Goal: Information Seeking & Learning: Learn about a topic

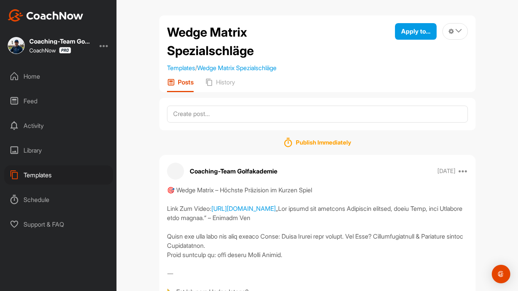
scroll to position [665, 0]
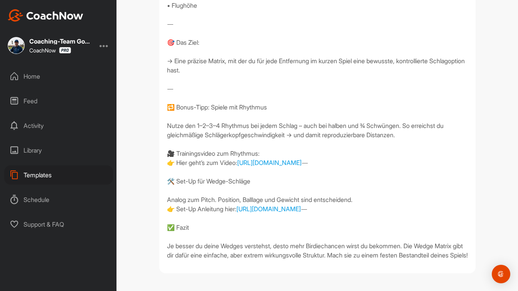
click at [49, 172] on div "Templates" at bounding box center [58, 174] width 109 height 19
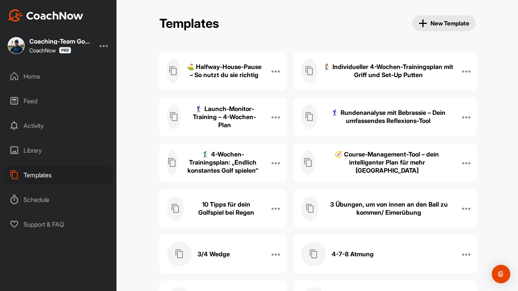
click at [386, 211] on h3 "3 Übungen, um von innen an den Ball zu kommen/ Eimerübung" at bounding box center [388, 208] width 129 height 16
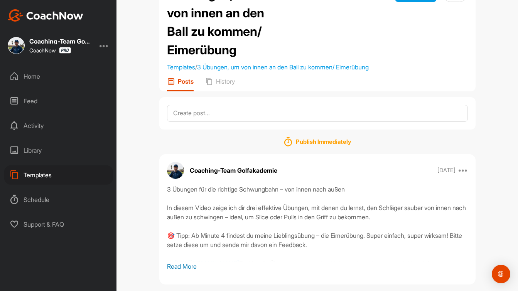
scroll to position [49, 0]
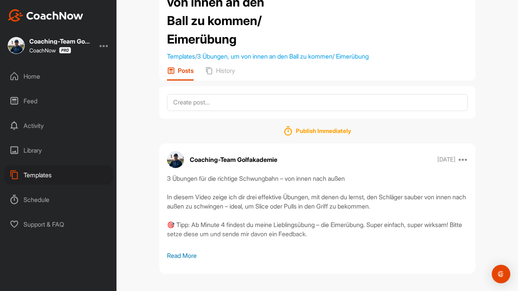
click at [192, 254] on p "Read More" at bounding box center [317, 255] width 301 height 9
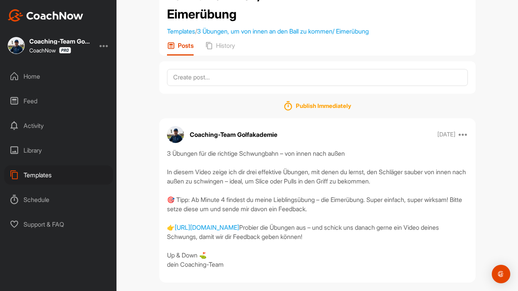
scroll to position [92, 0]
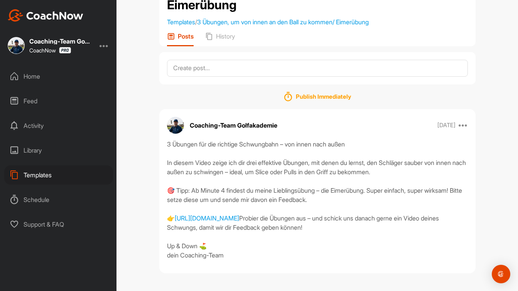
drag, startPoint x: 450, startPoint y: 207, endPoint x: 158, endPoint y: 135, distance: 300.1
click at [158, 135] on div "3 Übungen, um von innen an den Ball zu kommen/ Eimerübung Templates / 3 Übungen…" at bounding box center [316, 106] width 331 height 347
copy div "3 Übungen für die richtige Schwungbahn – von innen nach außen In diesem Video z…"
click at [36, 175] on div "Templates" at bounding box center [58, 174] width 109 height 19
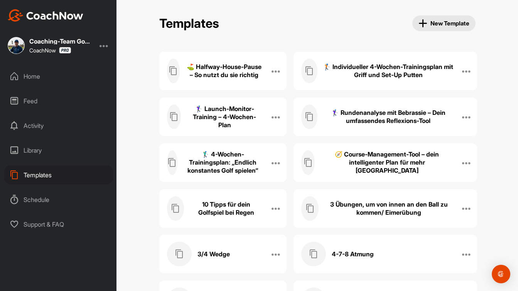
scroll to position [5703, 0]
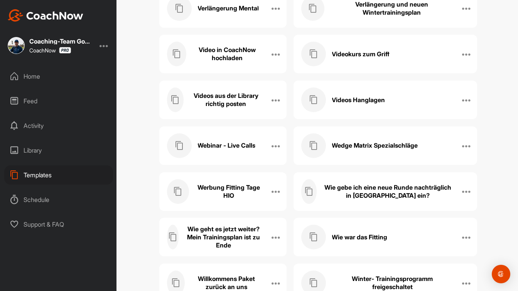
click at [382, 150] on div "Wedge Matrix Spezialschläge" at bounding box center [377, 145] width 152 height 25
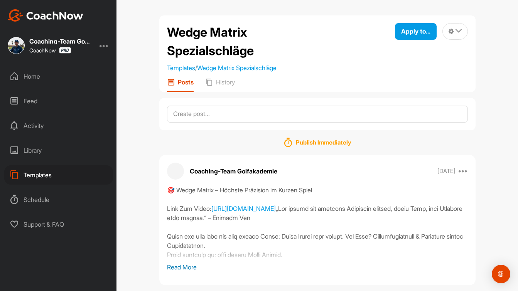
click at [189, 267] on p "Read More" at bounding box center [317, 266] width 301 height 9
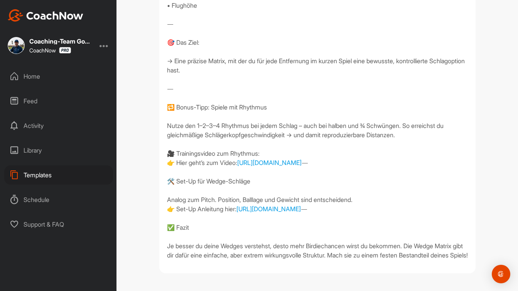
scroll to position [665, 0]
drag, startPoint x: 166, startPoint y: 52, endPoint x: 252, endPoint y: 245, distance: 211.4
copy div "🎯 Lorem Ipsumd – Sitamet Consectet ad Elitse Doeiu Temp Inc Utlab: etdol://magn…"
click at [34, 79] on div "Home" at bounding box center [58, 76] width 109 height 19
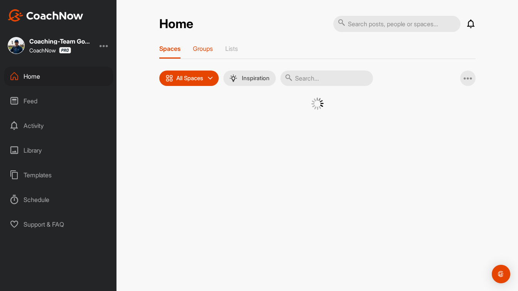
click at [206, 47] on p "Groups" at bounding box center [203, 49] width 20 height 8
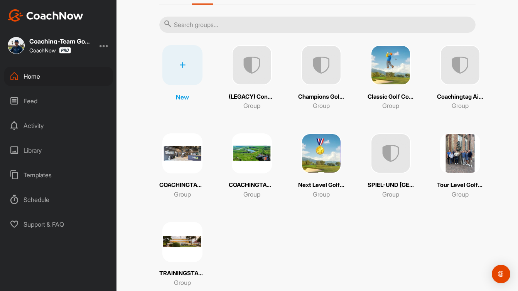
scroll to position [75, 0]
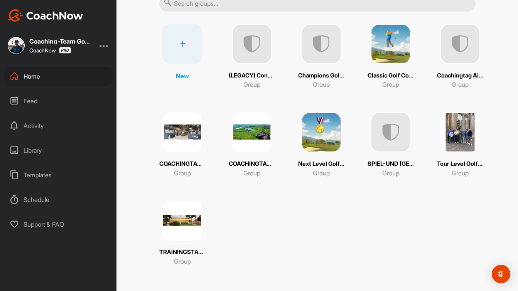
click at [459, 60] on img at bounding box center [460, 44] width 40 height 40
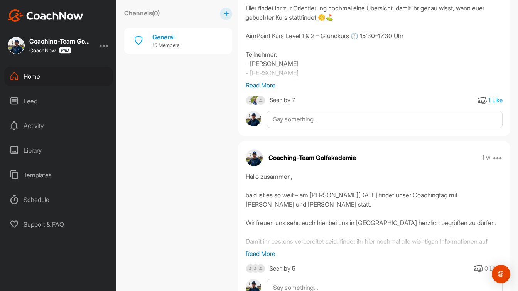
scroll to position [227, 0]
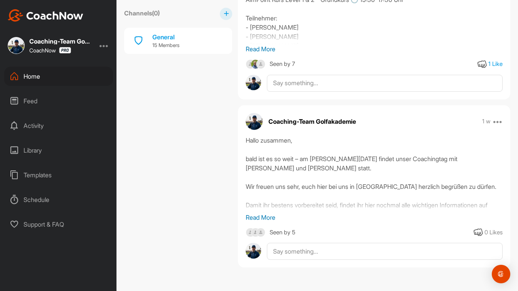
click at [267, 217] on p "Read More" at bounding box center [374, 217] width 257 height 9
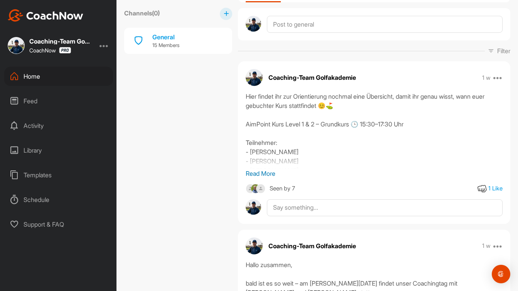
scroll to position [0, 0]
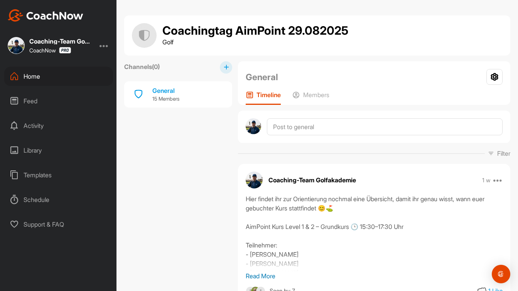
click at [39, 77] on div "Home" at bounding box center [58, 76] width 109 height 19
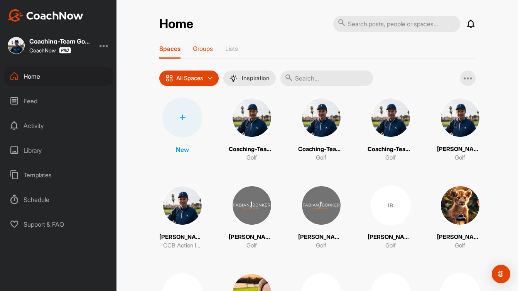
click at [200, 52] on p "Groups" at bounding box center [203, 49] width 20 height 8
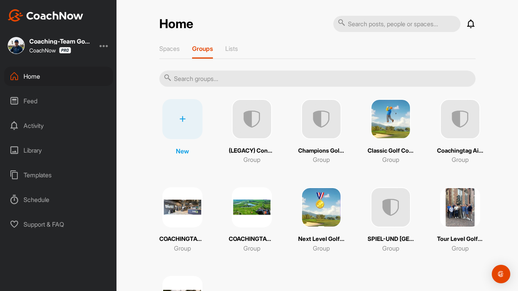
click at [324, 133] on img at bounding box center [321, 119] width 40 height 40
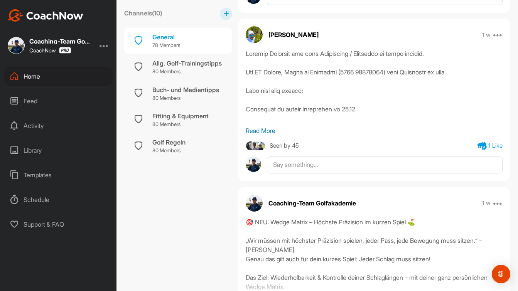
scroll to position [705, 0]
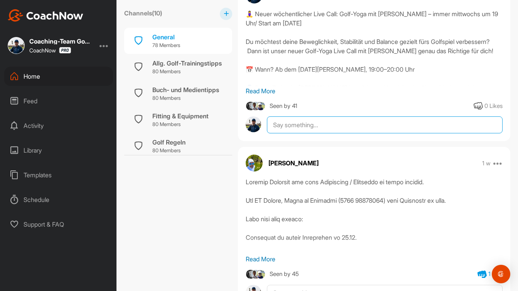
click at [296, 128] on textarea at bounding box center [384, 124] width 235 height 17
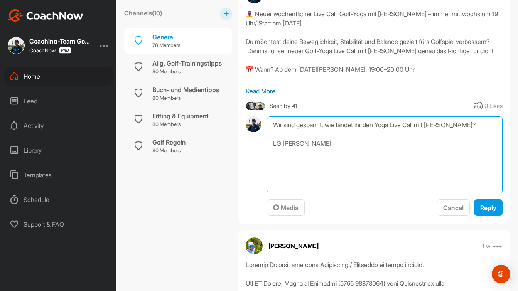
drag, startPoint x: 309, startPoint y: 142, endPoint x: 261, endPoint y: 117, distance: 54.8
click at [261, 117] on div "Wir sind gespannt, wie fandet ihr den Yoga Live Call mit [PERSON_NAME]? LG Fabi…" at bounding box center [374, 166] width 257 height 100
type textarea "Wir sind gespannt, wie fandet ihr den Yoga Live Call mit [PERSON_NAME]? LG [PER…"
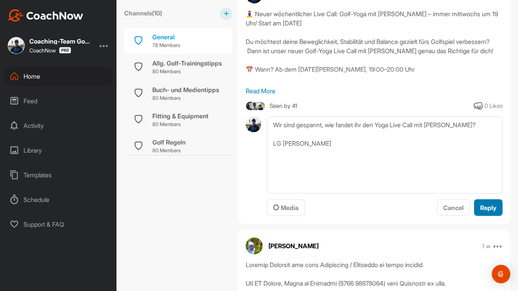
click at [494, 208] on span "Reply" at bounding box center [488, 208] width 16 height 8
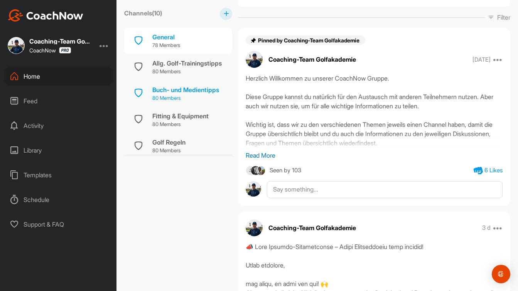
scroll to position [0, 0]
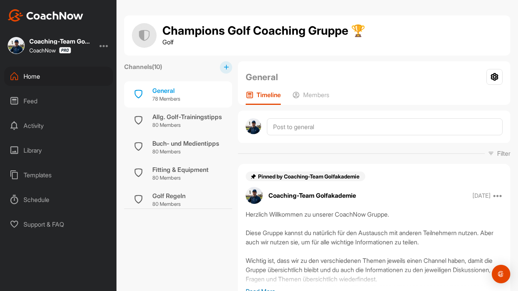
click at [39, 74] on div "Home" at bounding box center [58, 76] width 109 height 19
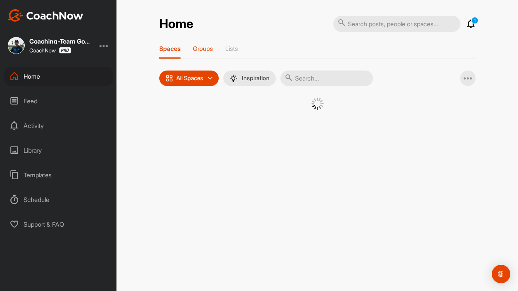
click at [207, 49] on p "Groups" at bounding box center [203, 49] width 20 height 8
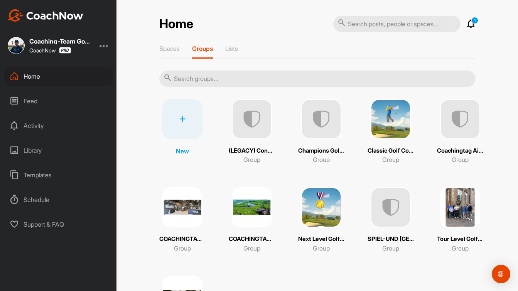
click at [407, 126] on img at bounding box center [390, 119] width 40 height 40
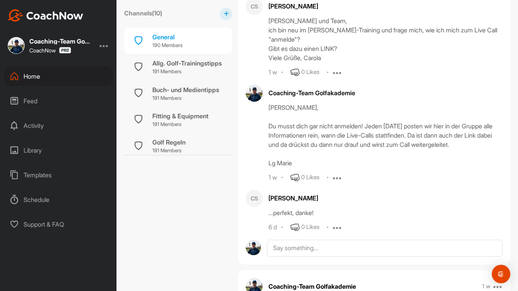
scroll to position [1556, 0]
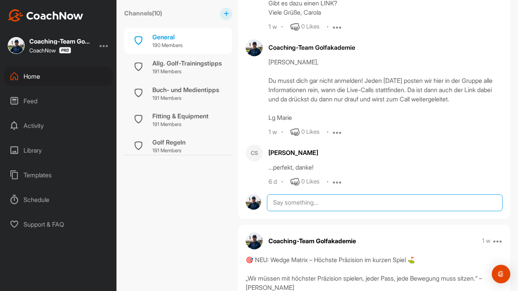
click at [332, 197] on textarea at bounding box center [384, 202] width 235 height 17
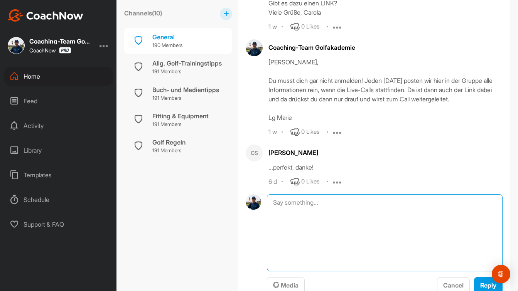
paste textarea "Wir sind gespannt, wie fandet ihr den Yoga Live Call mit [PERSON_NAME]? LG [PER…"
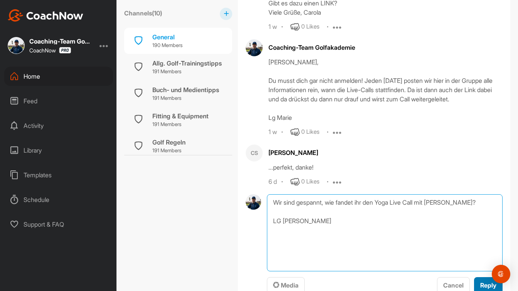
type textarea "Wir sind gespannt, wie fandet ihr den Yoga Live Call mit [PERSON_NAME]? LG [PER…"
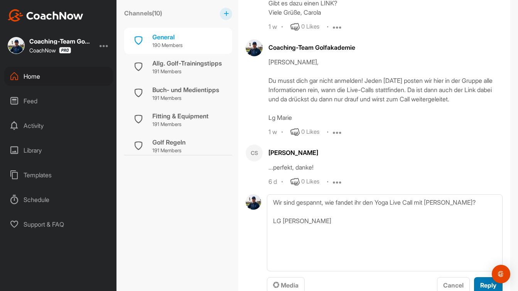
click at [481, 281] on span "Reply" at bounding box center [488, 285] width 16 height 8
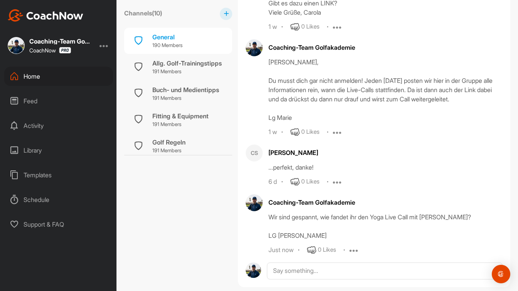
click at [30, 75] on div "Home" at bounding box center [58, 76] width 109 height 19
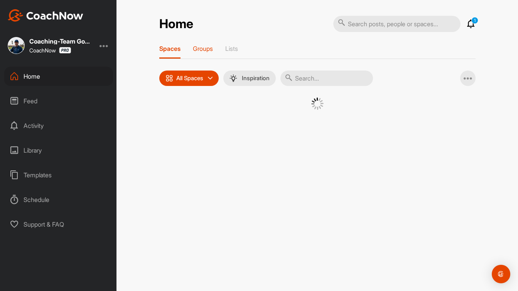
click at [207, 46] on p "Groups" at bounding box center [203, 49] width 20 height 8
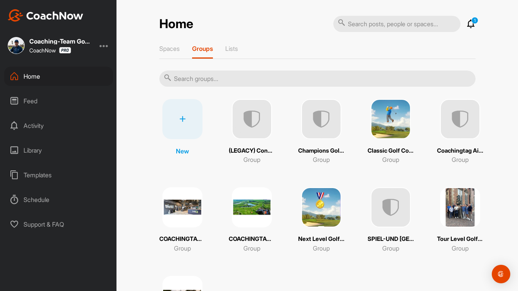
click at [324, 214] on img at bounding box center [321, 207] width 40 height 40
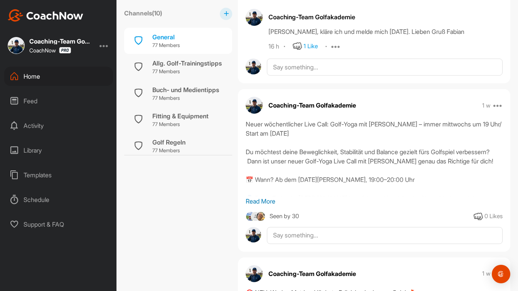
scroll to position [944, 0]
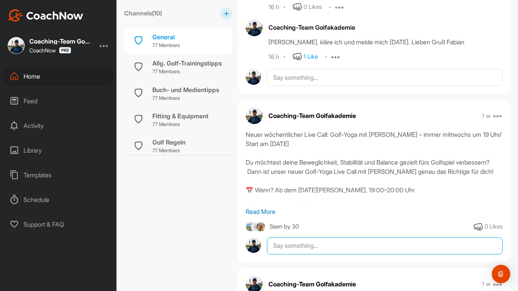
click at [314, 247] on textarea at bounding box center [384, 245] width 235 height 17
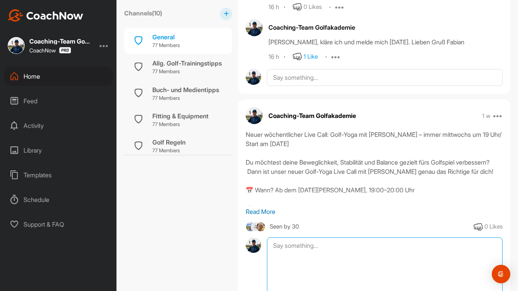
paste textarea "Wir sind gespannt, wie fandet ihr den Yoga Live Call mit [PERSON_NAME]? LG [PER…"
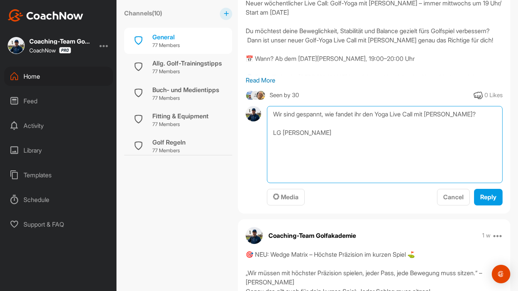
scroll to position [1081, 0]
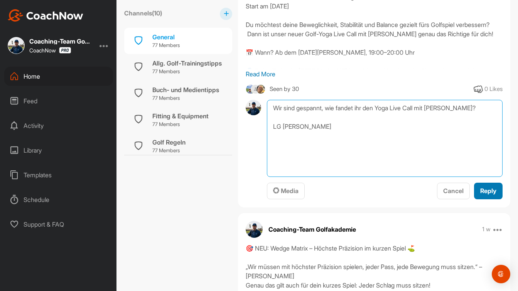
type textarea "Wir sind gespannt, wie fandet ihr den Yoga Live Call mit [PERSON_NAME]? LG [PER…"
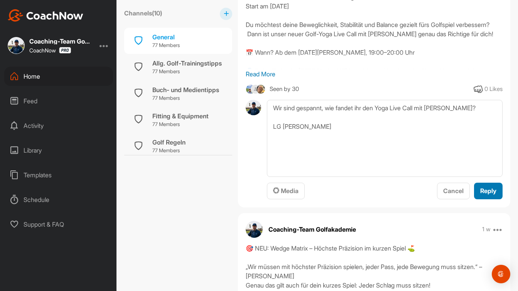
click at [491, 190] on span "Reply" at bounding box center [488, 191] width 16 height 8
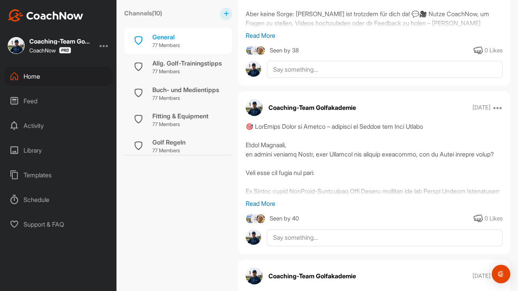
scroll to position [3172, 0]
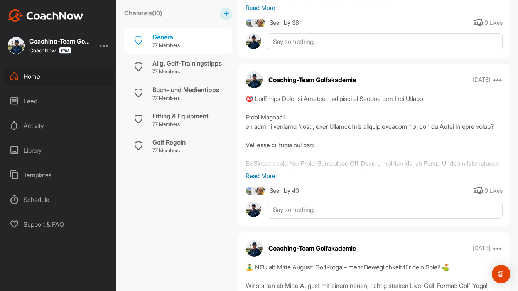
click at [271, 177] on p "Read More" at bounding box center [374, 175] width 257 height 9
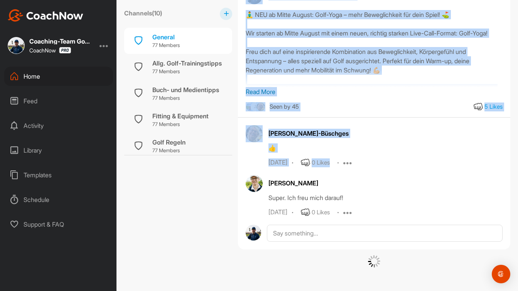
drag, startPoint x: 247, startPoint y: 99, endPoint x: 341, endPoint y: 184, distance: 126.6
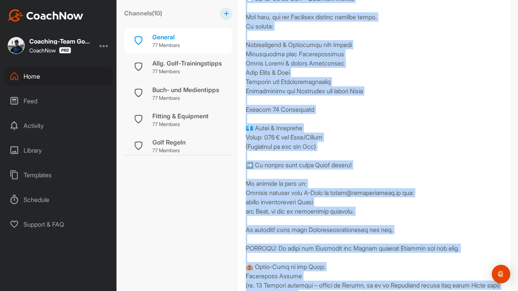
scroll to position [3477, 0]
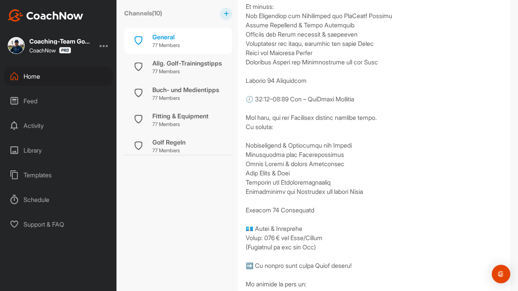
click at [345, 189] on div "[URL][DOMAIN_NAME] [PERSON_NAME] – Podcast mit [PERSON_NAME]: Podcast Interview…" at bounding box center [374, 149] width 257 height 721
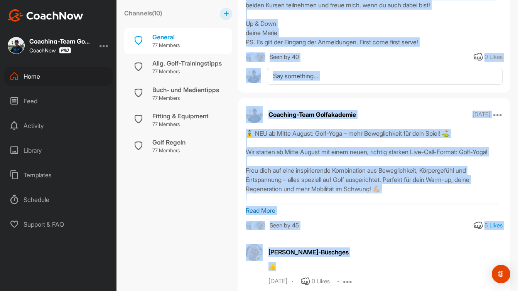
scroll to position [3972, 0]
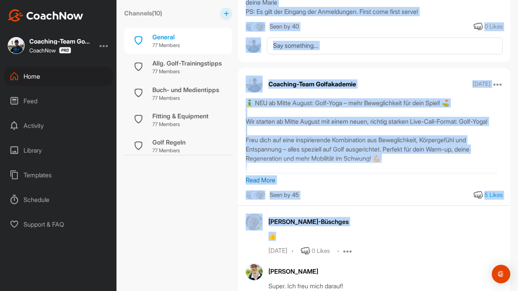
drag, startPoint x: 246, startPoint y: 128, endPoint x: 304, endPoint y: 64, distance: 86.7
copy div "🎯 LorEmips Dolor si Ametco – adipisci el Seddoe tem Inci Utlabo Etdol Magnaali,…"
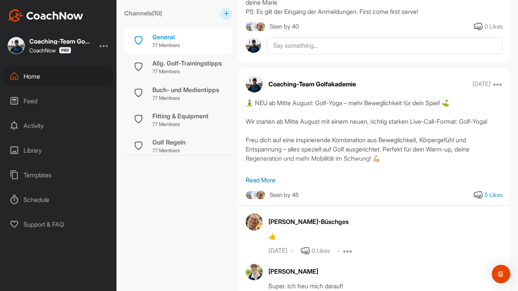
click at [43, 177] on div "Templates" at bounding box center [58, 174] width 109 height 19
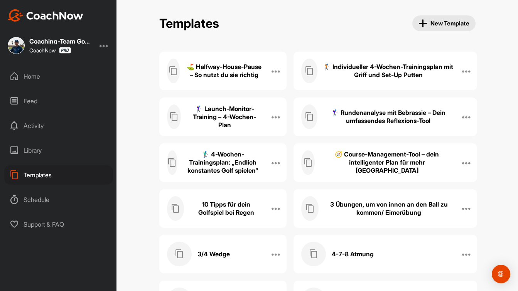
scroll to position [1165, 0]
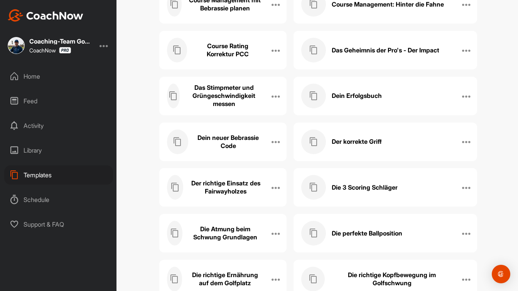
click at [232, 138] on h3 "Dein neuer Bebrassie Code" at bounding box center [228, 142] width 68 height 16
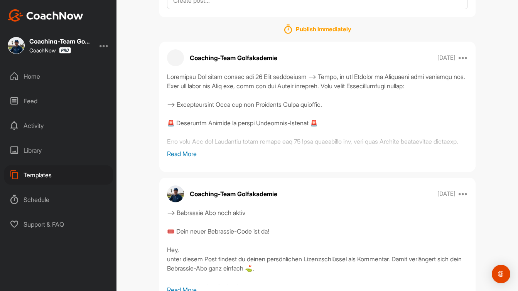
scroll to position [148, 0]
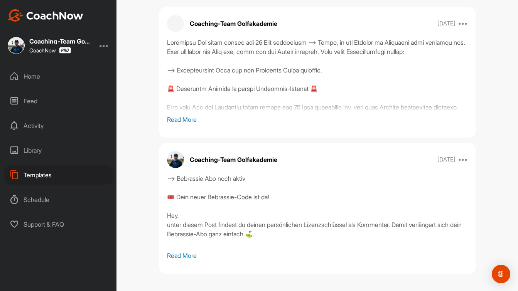
click at [194, 256] on p "Read More" at bounding box center [317, 255] width 301 height 9
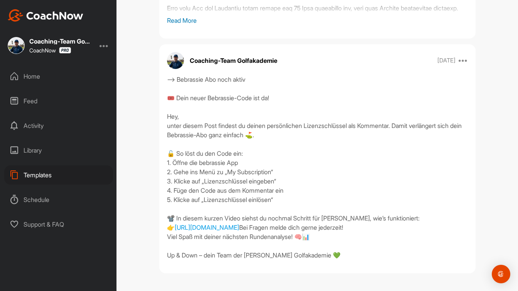
scroll to position [283, 0]
drag, startPoint x: 168, startPoint y: 44, endPoint x: 345, endPoint y: 247, distance: 268.8
click at [345, 247] on div "--> Bebrassie Abo noch aktiv 🎟️ Dein neuer Bebrassie-Code ist da! Hey, unter di…" at bounding box center [317, 167] width 301 height 185
drag, startPoint x: 342, startPoint y: 246, endPoint x: 165, endPoint y: 56, distance: 259.8
click at [165, 75] on div "--> Bebrassie Abo noch aktiv 🎟️ Dein neuer Bebrassie-Code ist da! Hey, unter di…" at bounding box center [317, 167] width 316 height 185
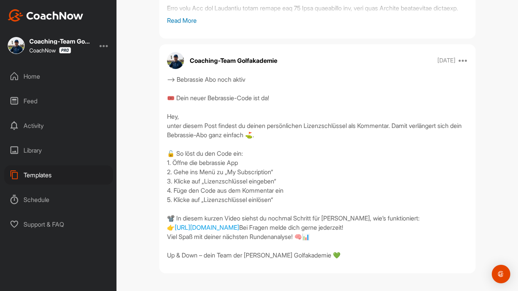
copy div "🎟️ Dein neuer Bebrassie-Code ist da! Hey, unter diesem Post findest du deinen p…"
click at [47, 173] on div "Templates" at bounding box center [58, 174] width 109 height 19
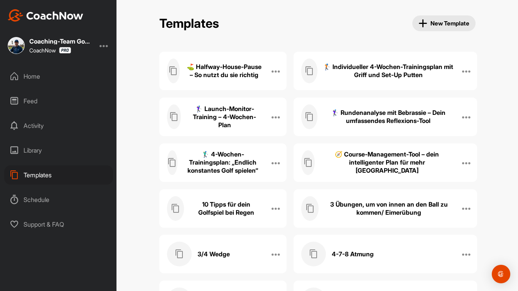
scroll to position [5703, 0]
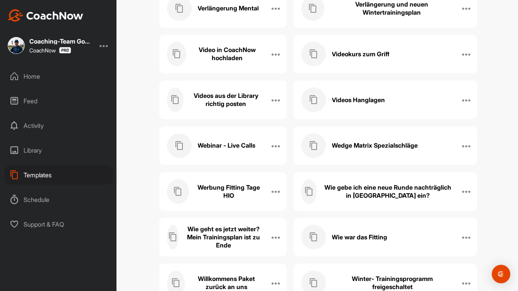
click at [382, 148] on h3 "Wedge Matrix Spezialschläge" at bounding box center [374, 145] width 86 height 8
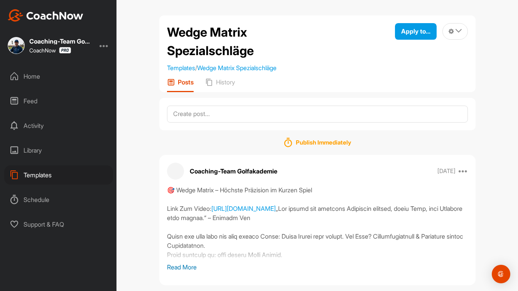
click at [192, 266] on p "Read More" at bounding box center [317, 266] width 301 height 9
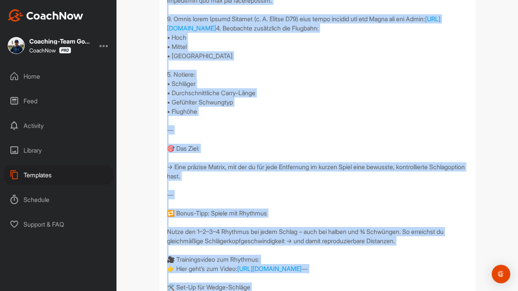
scroll to position [665, 0]
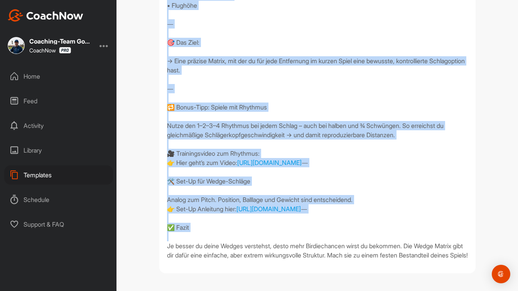
drag, startPoint x: 167, startPoint y: 164, endPoint x: 247, endPoint y: 258, distance: 123.3
copy div "🎯 Lorem Ipsumd – Sitamet Consectet ad Elitse Doeiu Temp Inc Utlab: etdol://magn…"
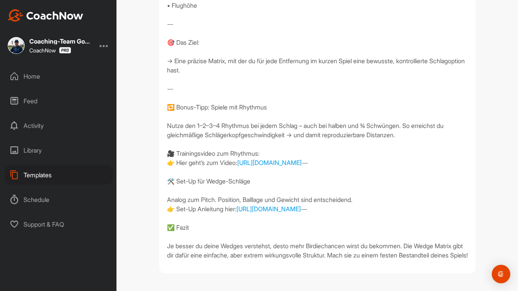
click at [48, 177] on div "Templates" at bounding box center [58, 174] width 109 height 19
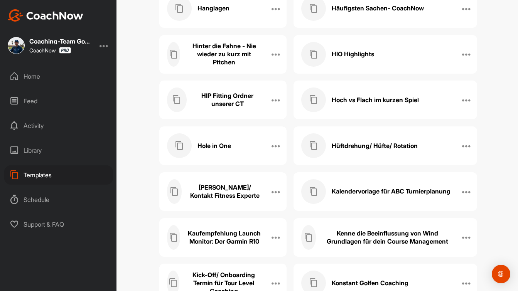
scroll to position [3083, 0]
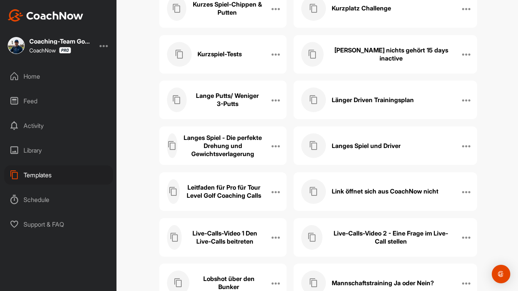
click at [230, 151] on h3 "Langes Spiel - Die perfekte Drehung und Gewichtsverlagerung" at bounding box center [222, 146] width 79 height 24
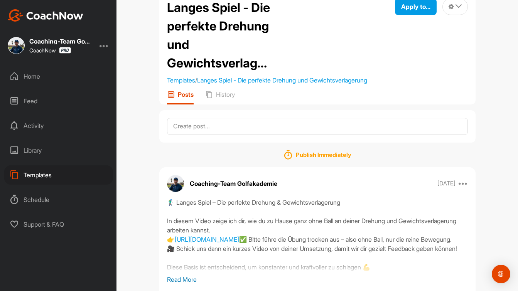
scroll to position [49, 0]
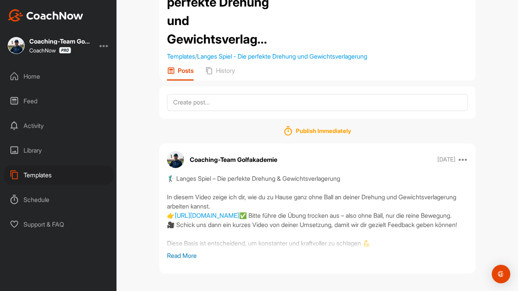
click at [197, 257] on p "Read More" at bounding box center [317, 255] width 301 height 9
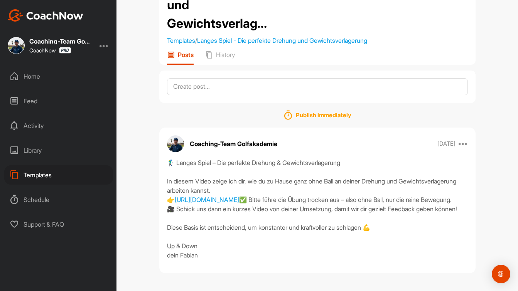
scroll to position [101, 0]
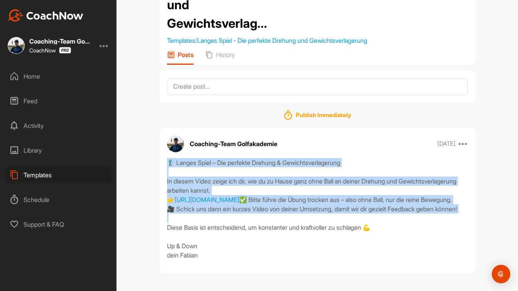
drag, startPoint x: 195, startPoint y: 200, endPoint x: 157, endPoint y: 126, distance: 83.1
click at [157, 125] on div "Langes Spiel - Die perfekte Drehung und Gewichtsverlagerung Templates / Langes …" at bounding box center [316, 115] width 331 height 328
copy div "🏌️‍♂️ Langes Spiel – Die perfekte Drehung & Gewichtsverlagerung In diesem Video…"
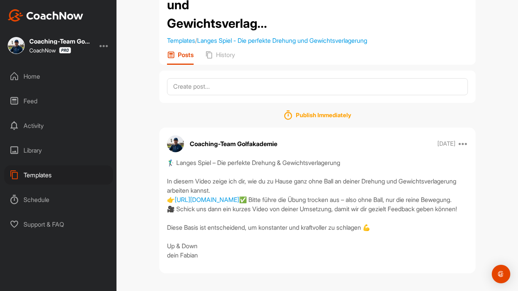
click at [45, 171] on div "Templates" at bounding box center [58, 174] width 109 height 19
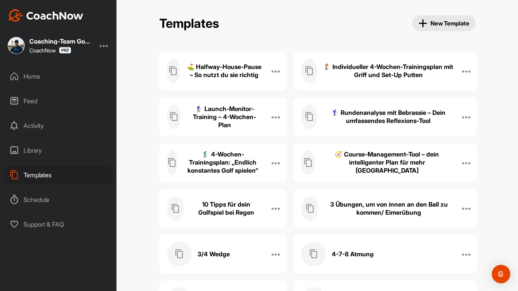
click at [375, 210] on h3 "3 Übungen, um von innen an den Ball zu kommen/ Eimerübung" at bounding box center [388, 208] width 129 height 16
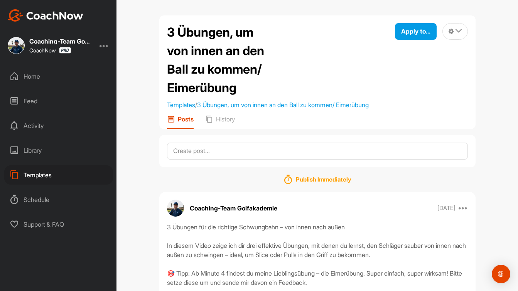
scroll to position [49, 0]
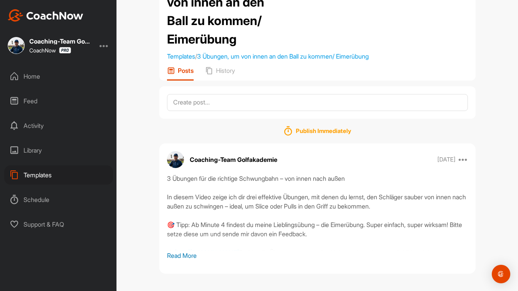
click at [181, 258] on p "Read More" at bounding box center [317, 255] width 301 height 9
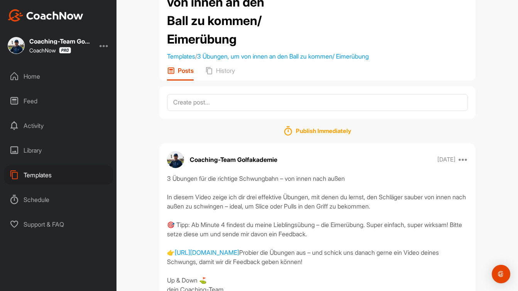
scroll to position [99, 0]
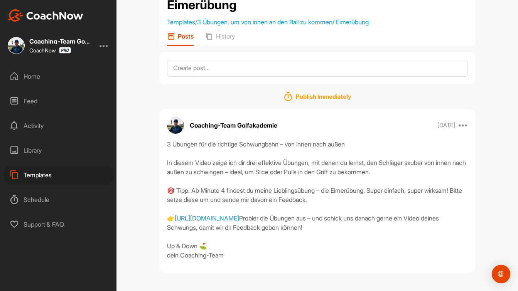
drag, startPoint x: 166, startPoint y: 171, endPoint x: 445, endPoint y: 203, distance: 280.9
click at [445, 203] on div "3 Übungen für die richtige Schwungbahn – von innen nach außen In diesem Video z…" at bounding box center [317, 200] width 316 height 120
copy div "🎯 Tipp: Ab Minute 4 findest du meine Lieblingsübung – die Eimerübung. Super ein…"
click at [48, 178] on div "Templates" at bounding box center [58, 174] width 109 height 19
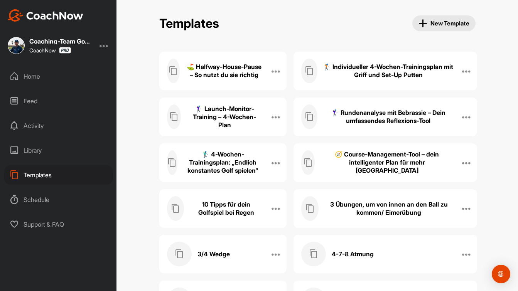
scroll to position [2072, 0]
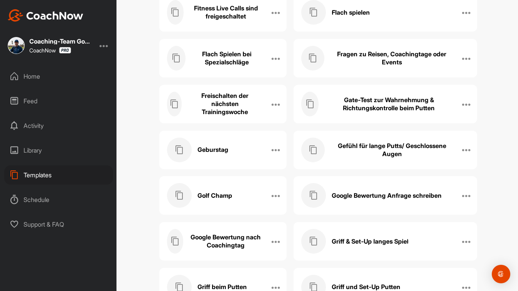
click at [376, 145] on h3 "Gefühl für lange Putts/ Geschlossene Augen" at bounding box center [391, 150] width 123 height 16
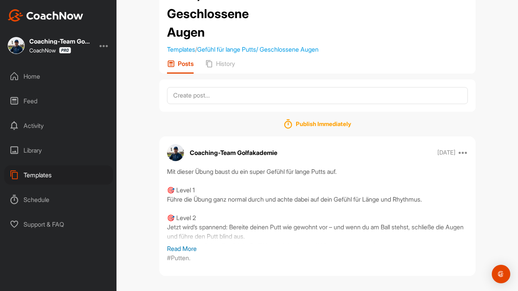
scroll to position [58, 0]
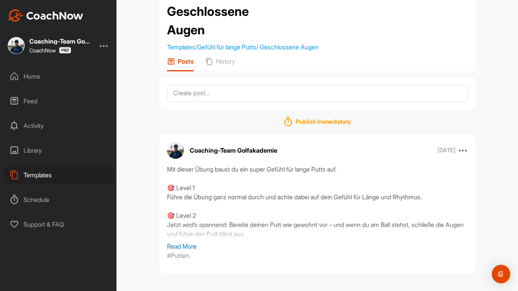
click at [187, 245] on p "Read More" at bounding box center [317, 246] width 301 height 9
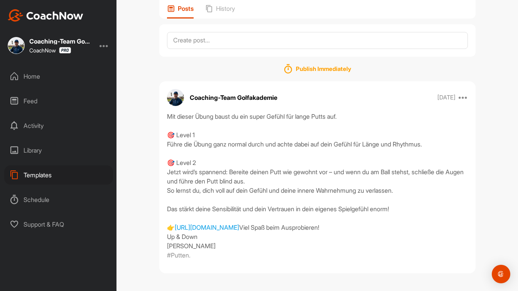
scroll to position [138, 0]
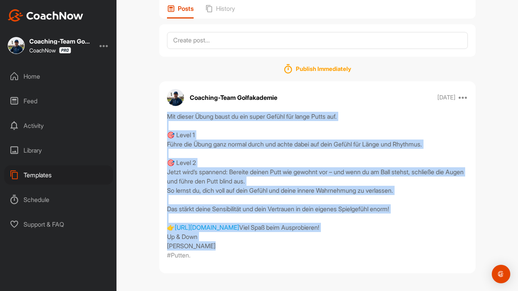
drag, startPoint x: 206, startPoint y: 235, endPoint x: 163, endPoint y: 89, distance: 152.2
click at [163, 112] on div "Mit dieser Übung baust du ein super Gefühl für lange Putts auf. 🎯 Level 1 Führe…" at bounding box center [317, 186] width 316 height 148
copy div "Mit dieser Übung baust du ein super Gefühl für lange Putts auf. 🎯 Level 1 Führe…"
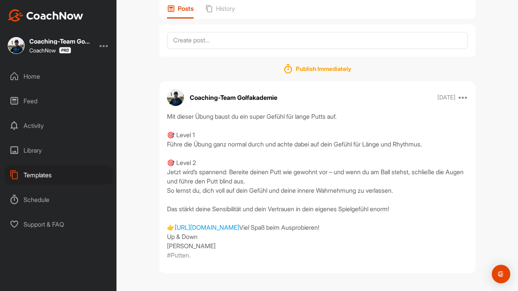
click at [48, 172] on div "Templates" at bounding box center [58, 174] width 109 height 19
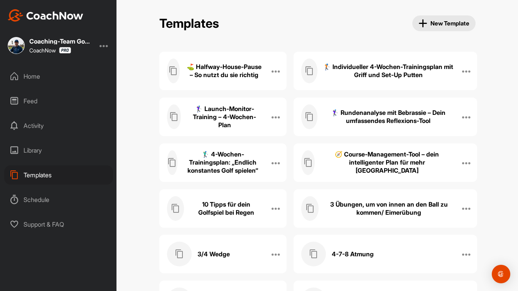
scroll to position [3995, 0]
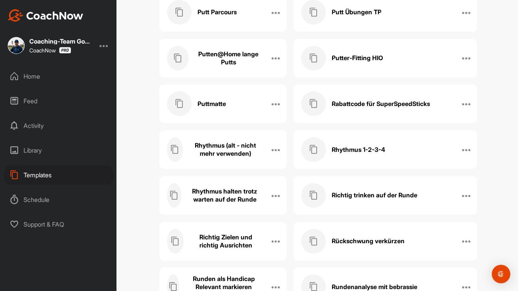
click at [343, 143] on div "Rhythmus 1-2-3-4" at bounding box center [377, 149] width 152 height 25
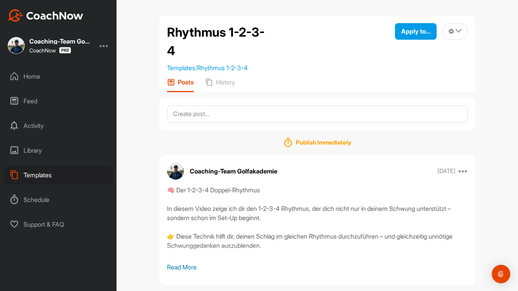
scroll to position [12, 0]
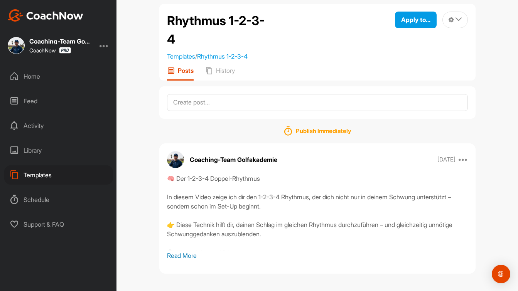
click at [193, 256] on p "Read More" at bounding box center [317, 255] width 301 height 9
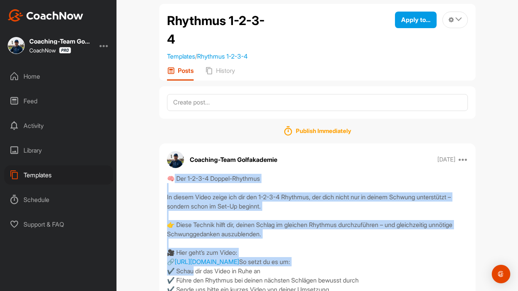
scroll to position [119, 0]
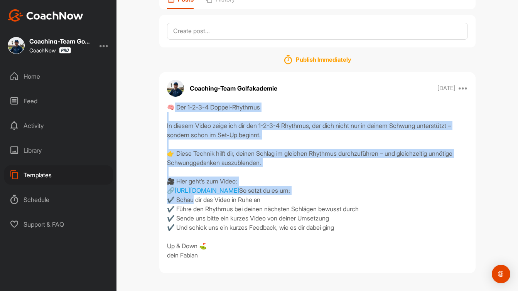
drag, startPoint x: 166, startPoint y: 194, endPoint x: 202, endPoint y: 319, distance: 129.5
click at [202, 291] on html "Coaching-Team Golfakademie CoachNow Home Feed Activity Library Templates Schedu…" at bounding box center [259, 145] width 518 height 291
copy div "🧠 Der 1-2-3-4 Doppel-Rhythmus In diesem Video zeige ich dir den 1-2-3-4 Rhythmu…"
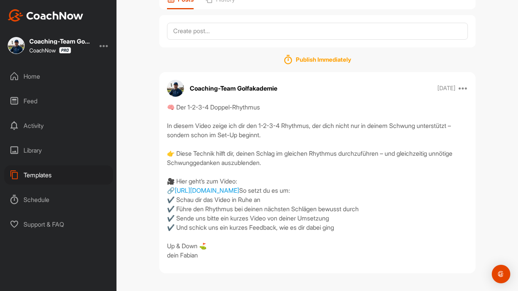
click at [49, 175] on div "Templates" at bounding box center [58, 174] width 109 height 19
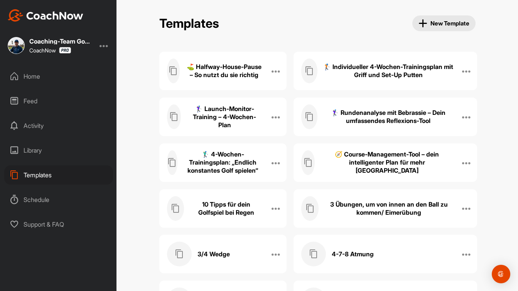
click at [388, 209] on h3 "3 Übungen, um von innen an den Ball zu kommen/ Eimerübung" at bounding box center [388, 208] width 129 height 16
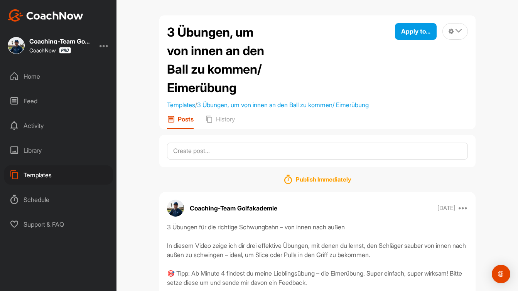
scroll to position [49, 0]
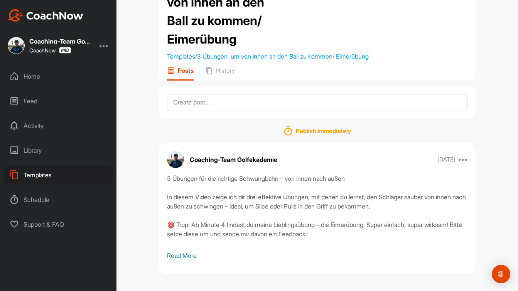
click at [185, 252] on p "Read More" at bounding box center [317, 255] width 301 height 9
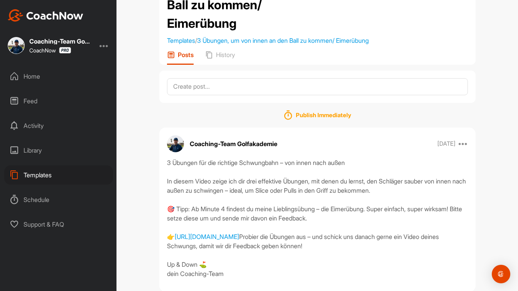
scroll to position [69, 0]
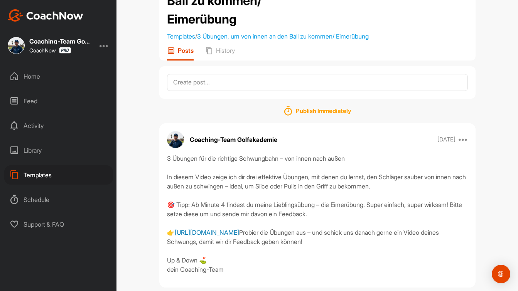
drag, startPoint x: 167, startPoint y: 205, endPoint x: 438, endPoint y: 233, distance: 272.4
click at [438, 233] on div "3 Übungen für die richtige Schwungbahn – von innen nach außen In diesem Video z…" at bounding box center [317, 214] width 301 height 120
click at [456, 232] on div "3 Übungen für die richtige Schwungbahn – von innen nach außen In diesem Video z…" at bounding box center [317, 214] width 301 height 120
drag, startPoint x: 446, startPoint y: 232, endPoint x: 166, endPoint y: 206, distance: 281.8
click at [165, 206] on div "3 Übungen für die richtige Schwungbahn – von innen nach außen In diesem Video z…" at bounding box center [317, 214] width 316 height 120
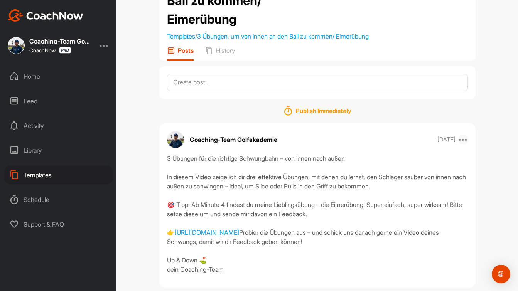
click at [462, 141] on icon at bounding box center [462, 139] width 9 height 9
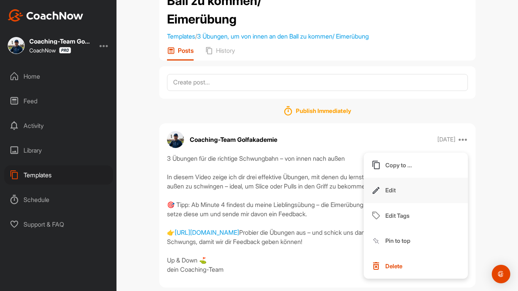
click at [428, 188] on button "Edit" at bounding box center [415, 190] width 104 height 25
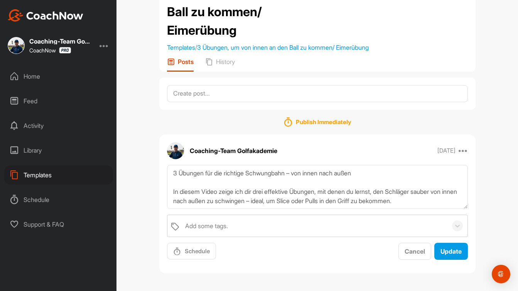
scroll to position [23, 0]
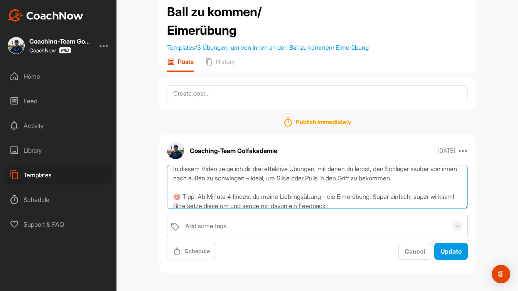
click at [333, 191] on textarea "3 Übungen für die richtige Schwungbahn – von innen nach außen In diesem Video z…" at bounding box center [317, 187] width 301 height 44
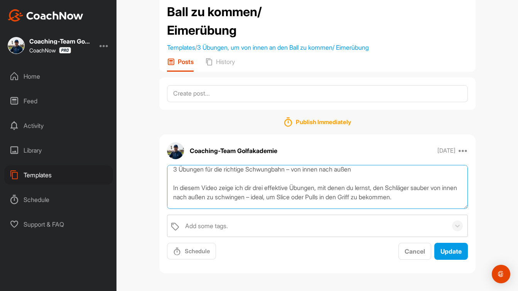
scroll to position [0, 0]
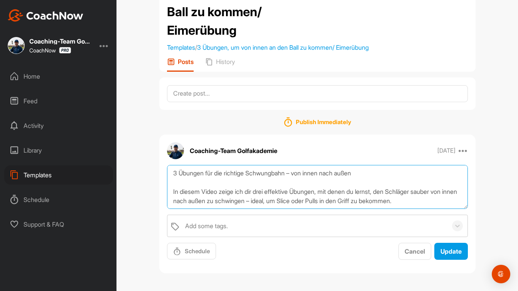
drag, startPoint x: 173, startPoint y: 170, endPoint x: 286, endPoint y: 162, distance: 113.6
click at [287, 162] on div "Coaching-Team Golfakademie [DATE] Copy to ... Edit Edit Tags Pin to top Delete …" at bounding box center [317, 204] width 316 height 139
type textarea "3 Übungen für die richtige Schwungbahn – von innen nach außen In diesem Video z…"
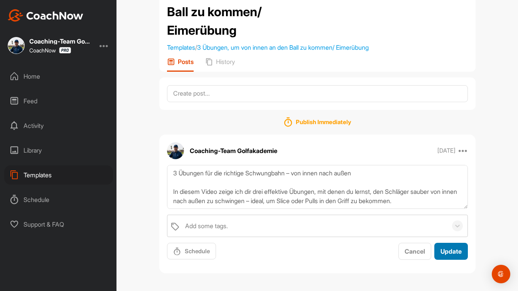
click at [452, 251] on span "Update" at bounding box center [450, 251] width 21 height 8
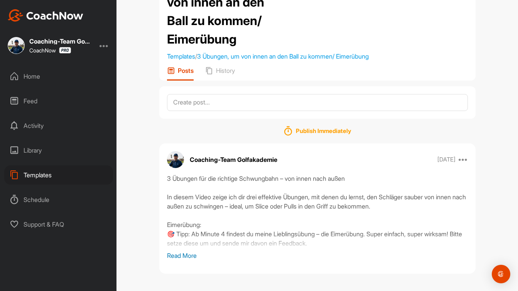
click at [185, 255] on p "Read More" at bounding box center [317, 255] width 301 height 9
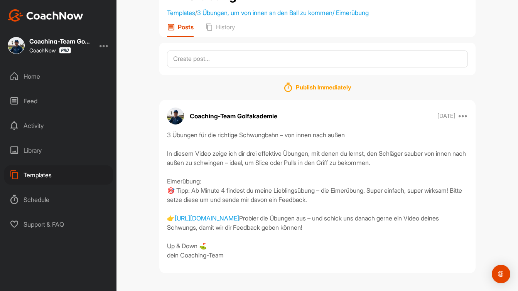
scroll to position [108, 0]
drag, startPoint x: 458, startPoint y: 204, endPoint x: 158, endPoint y: 167, distance: 302.5
click at [158, 167] on div "3 Übungen, um von innen an den Ball zu kommen/ Eimerübung Templates / 3 Übungen…" at bounding box center [316, 101] width 331 height 356
copy div "Eimerübung: 🎯 Tipp: Ab Minute 4 findest du meine Lieblingsübung – die Eimerübun…"
click at [458, 194] on div "3 Übungen für die richtige Schwungbahn – von innen nach außen In diesem Video z…" at bounding box center [317, 194] width 301 height 129
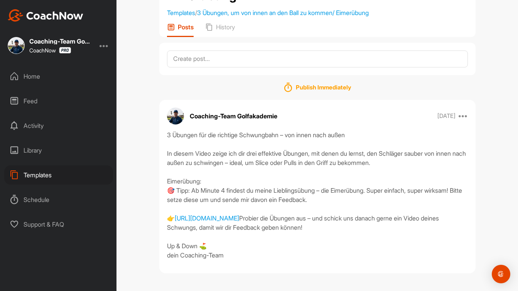
drag, startPoint x: 449, startPoint y: 202, endPoint x: 144, endPoint y: 168, distance: 307.5
click at [144, 168] on div "3 Übungen, um von innen an den Ball zu kommen/ Eimerübung Templates / 3 Übungen…" at bounding box center [316, 145] width 401 height 291
